Goal: Find specific page/section: Find specific page/section

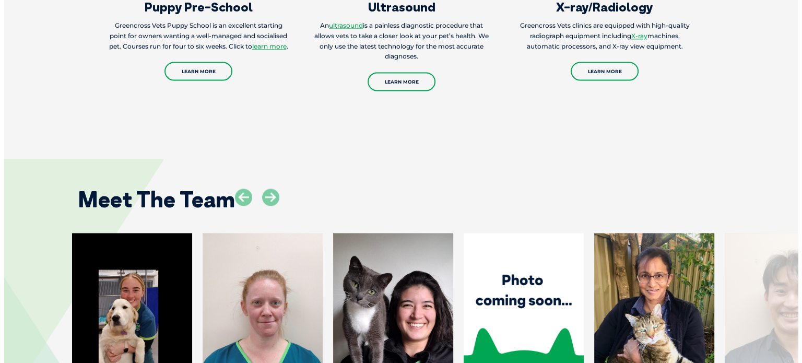
scroll to position [1567, 0]
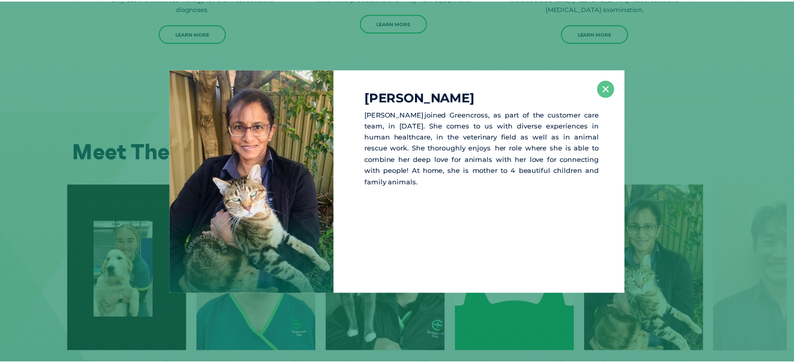
scroll to position [1617, 0]
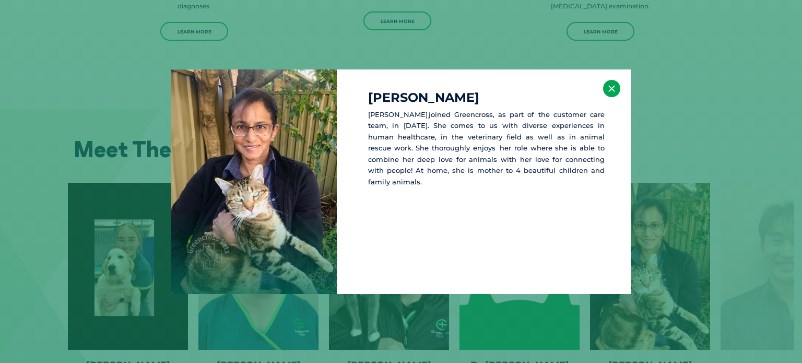
click at [612, 87] on button "×" at bounding box center [611, 88] width 17 height 17
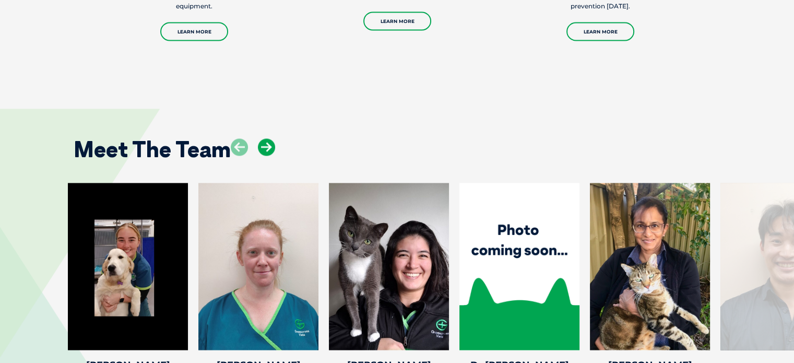
click at [264, 138] on icon at bounding box center [266, 146] width 17 height 17
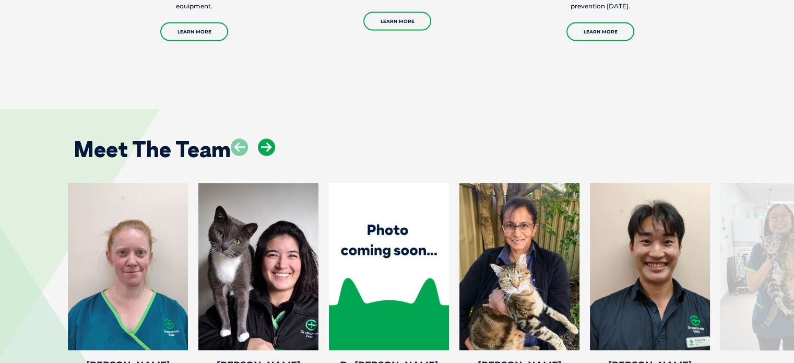
click at [264, 138] on icon at bounding box center [266, 146] width 17 height 17
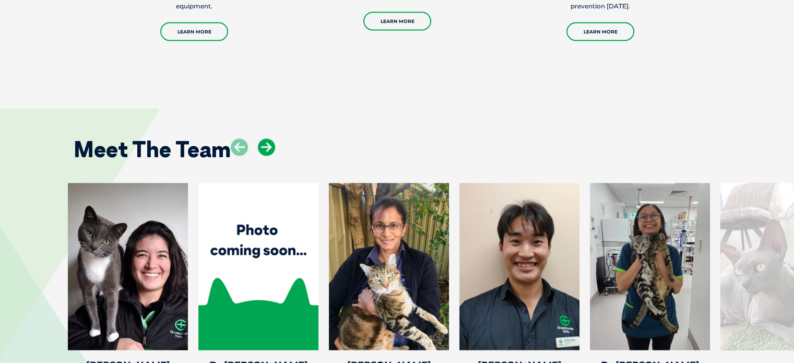
click at [264, 138] on icon at bounding box center [266, 146] width 17 height 17
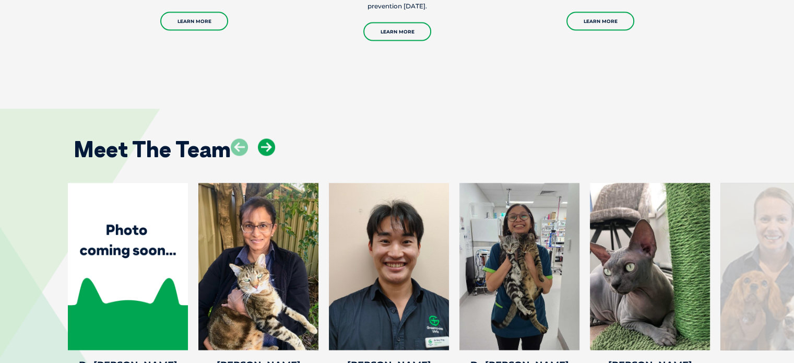
click at [264, 138] on icon at bounding box center [266, 146] width 17 height 17
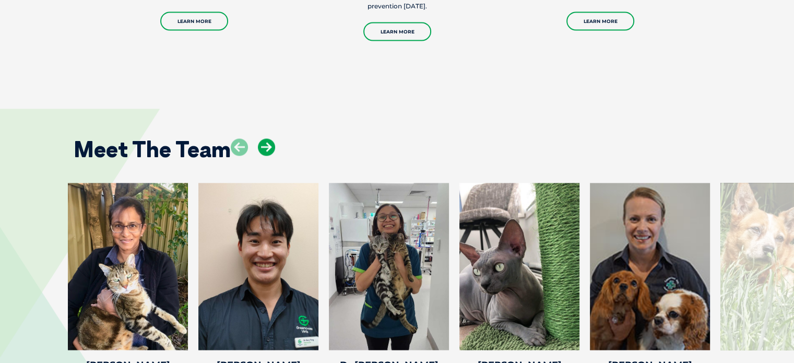
click at [264, 138] on icon at bounding box center [266, 146] width 17 height 17
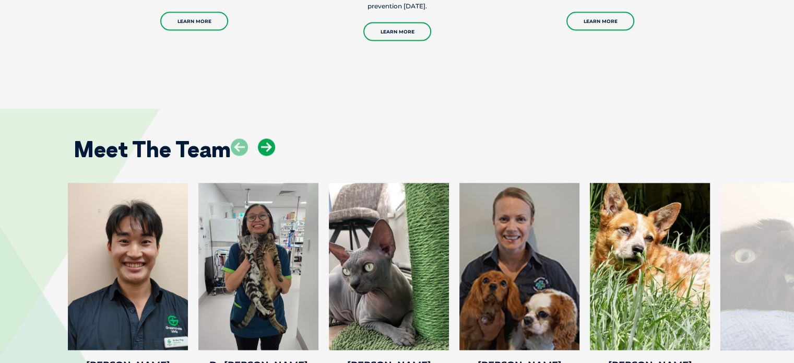
click at [264, 138] on icon at bounding box center [266, 146] width 17 height 17
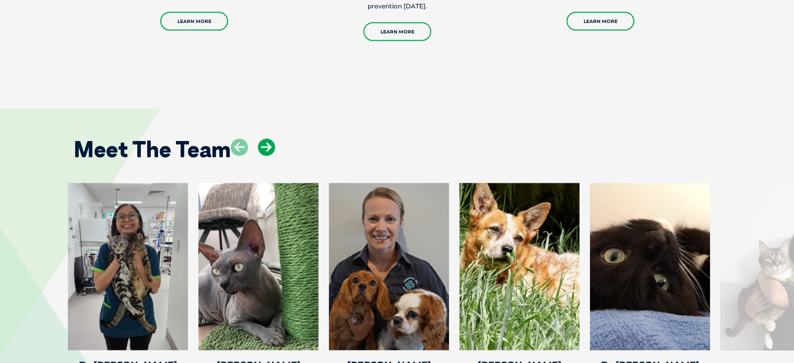
click at [264, 138] on icon at bounding box center [266, 146] width 17 height 17
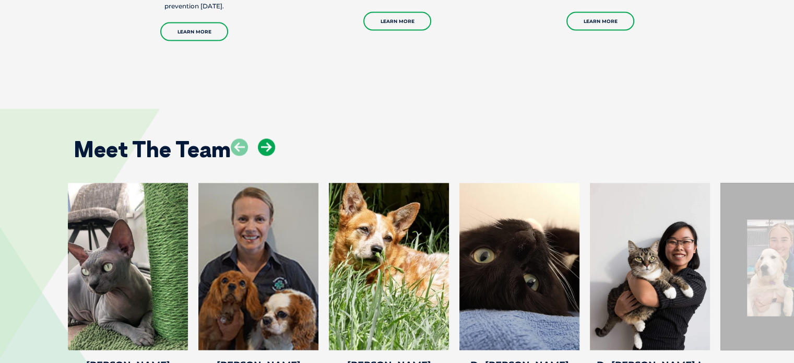
click at [264, 138] on icon at bounding box center [266, 146] width 17 height 17
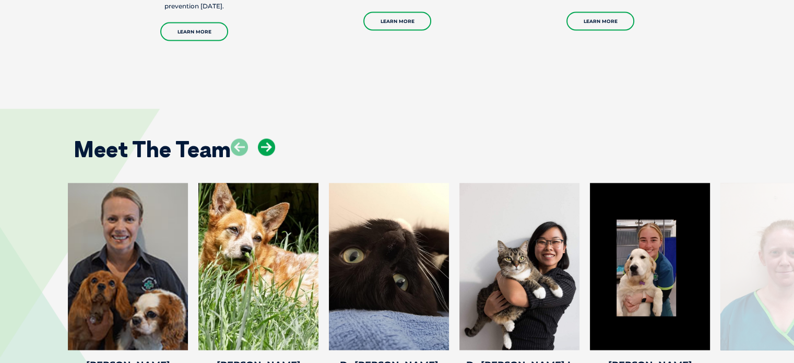
click at [264, 138] on icon at bounding box center [266, 146] width 17 height 17
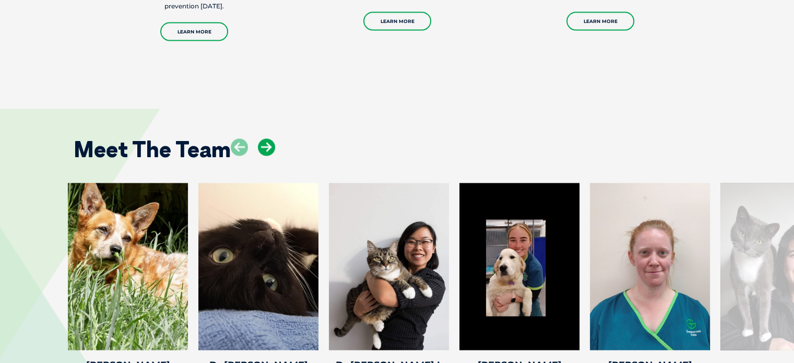
click at [264, 138] on icon at bounding box center [266, 146] width 17 height 17
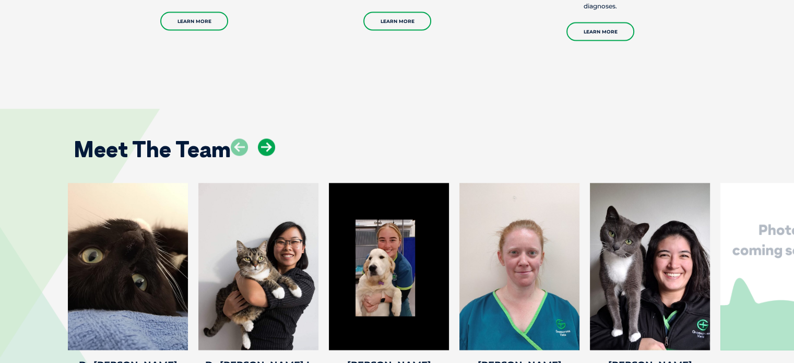
click at [264, 138] on icon at bounding box center [266, 146] width 17 height 17
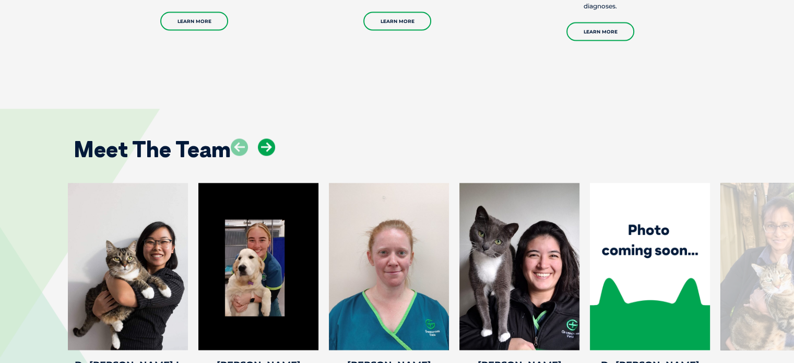
click at [264, 138] on icon at bounding box center [266, 146] width 17 height 17
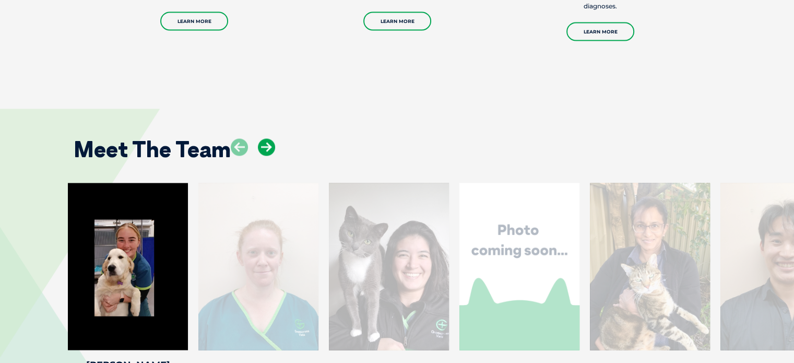
click at [264, 138] on icon at bounding box center [266, 146] width 17 height 17
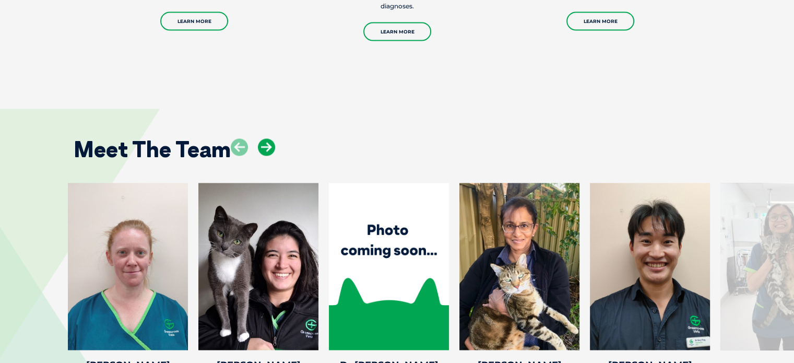
click at [264, 138] on icon at bounding box center [266, 146] width 17 height 17
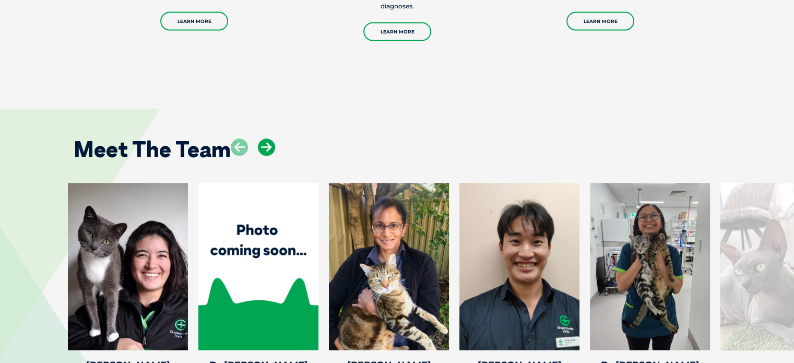
click at [264, 138] on icon at bounding box center [266, 146] width 17 height 17
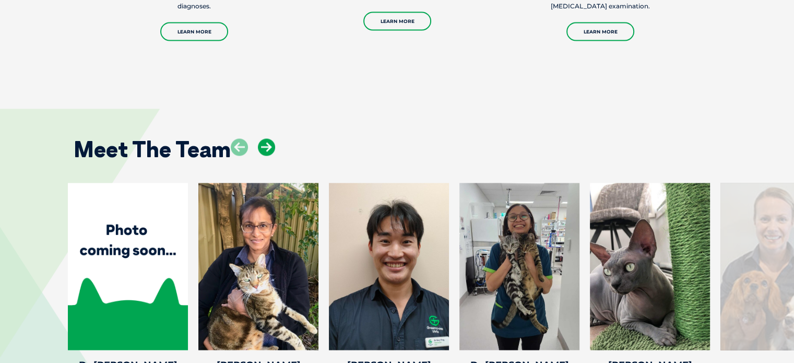
click at [264, 138] on icon at bounding box center [266, 146] width 17 height 17
